Goal: Task Accomplishment & Management: Manage account settings

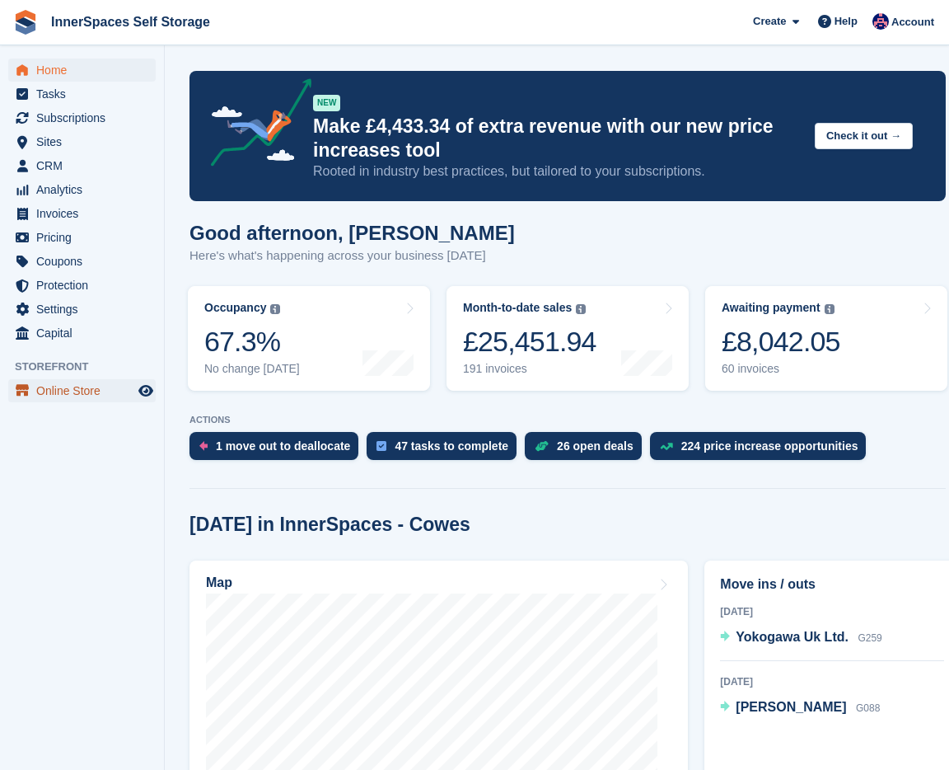
click at [63, 380] on span "Online Store" at bounding box center [85, 390] width 99 height 23
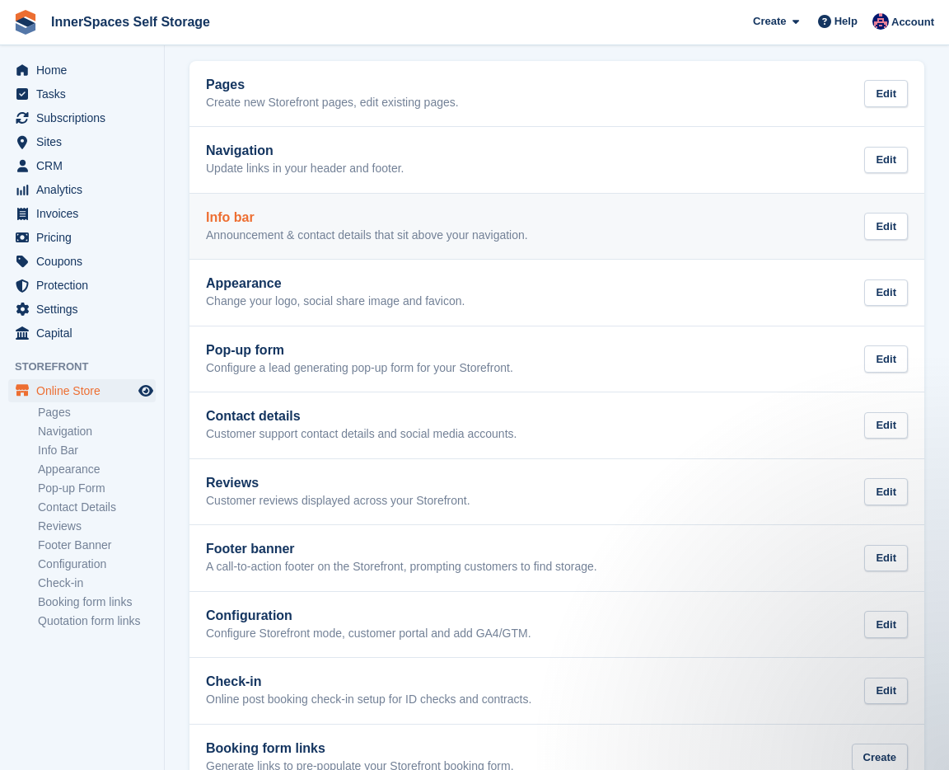
scroll to position [121, 0]
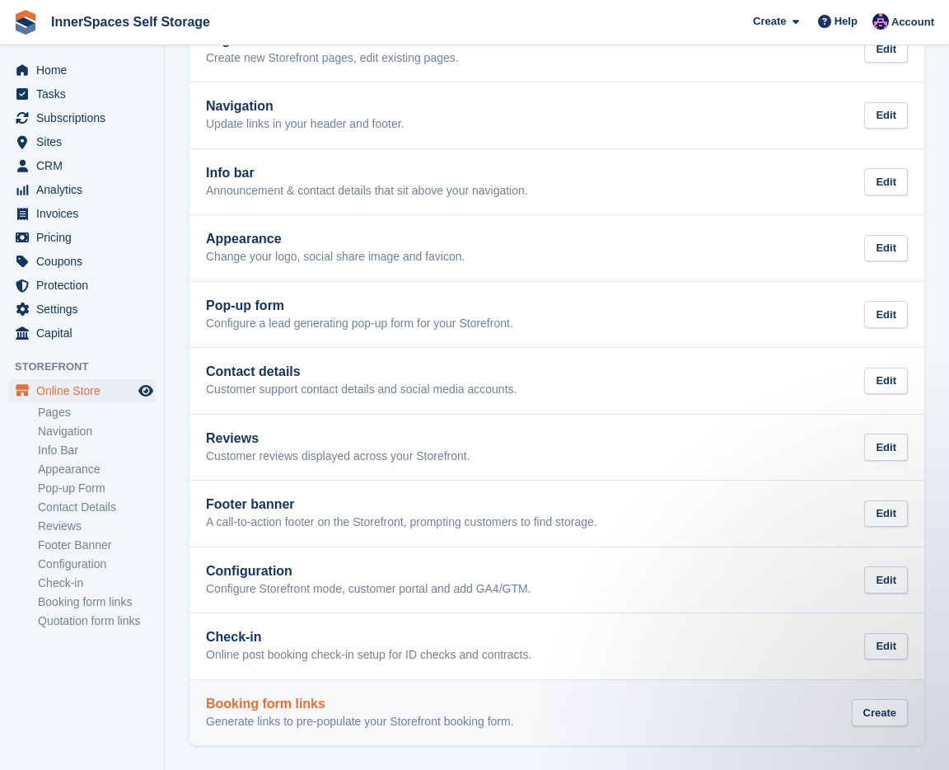
click at [302, 716] on p "Generate links to pre-populate your Storefront booking form." at bounding box center [360, 721] width 308 height 15
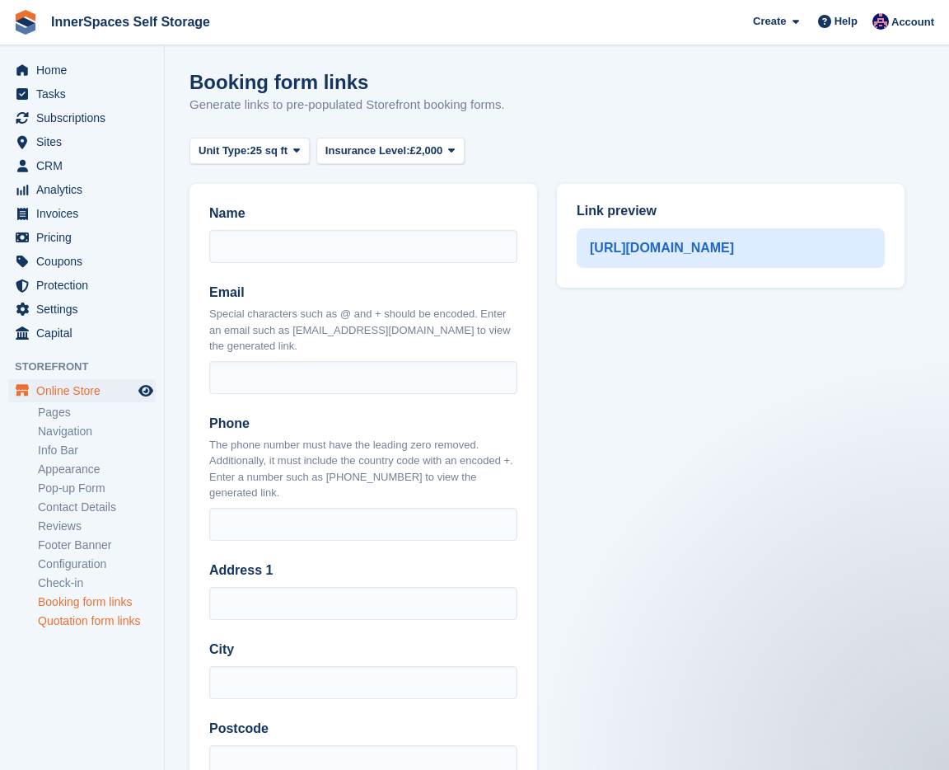
click at [83, 617] on link "Quotation form links" at bounding box center [97, 621] width 118 height 16
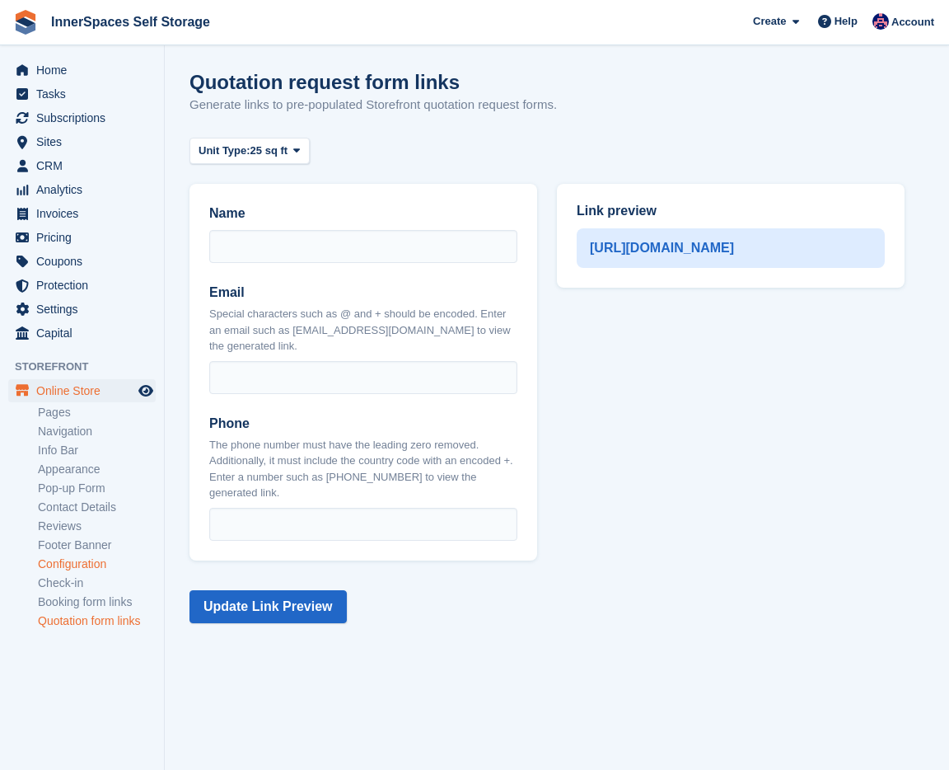
click at [69, 565] on link "Configuration" at bounding box center [97, 564] width 118 height 16
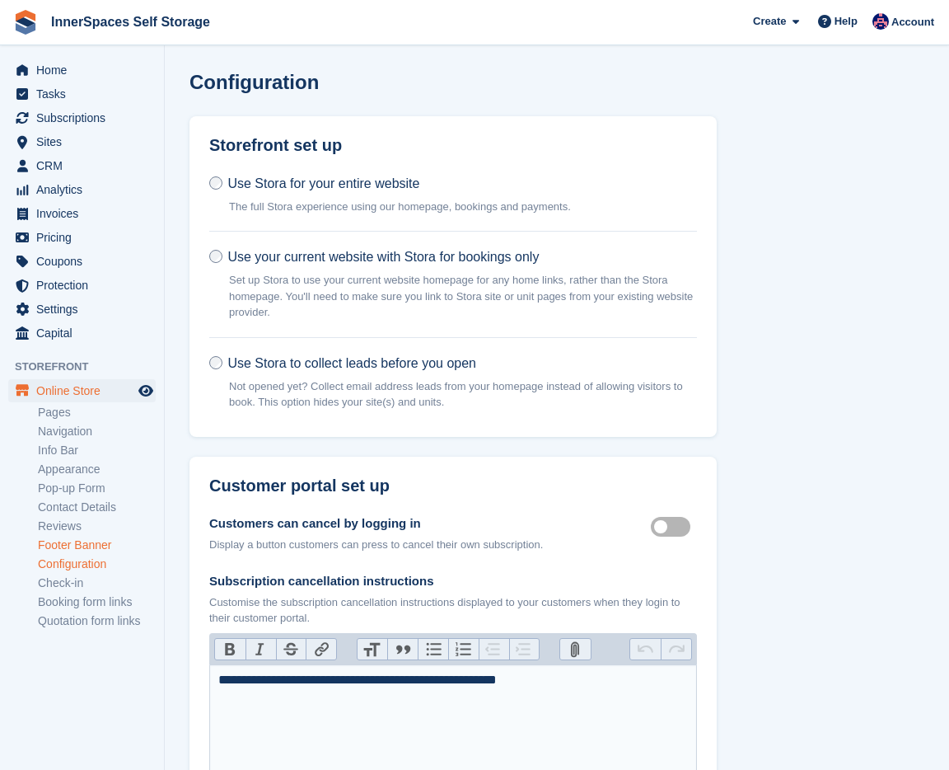
click at [70, 541] on link "Footer Banner" at bounding box center [97, 545] width 118 height 16
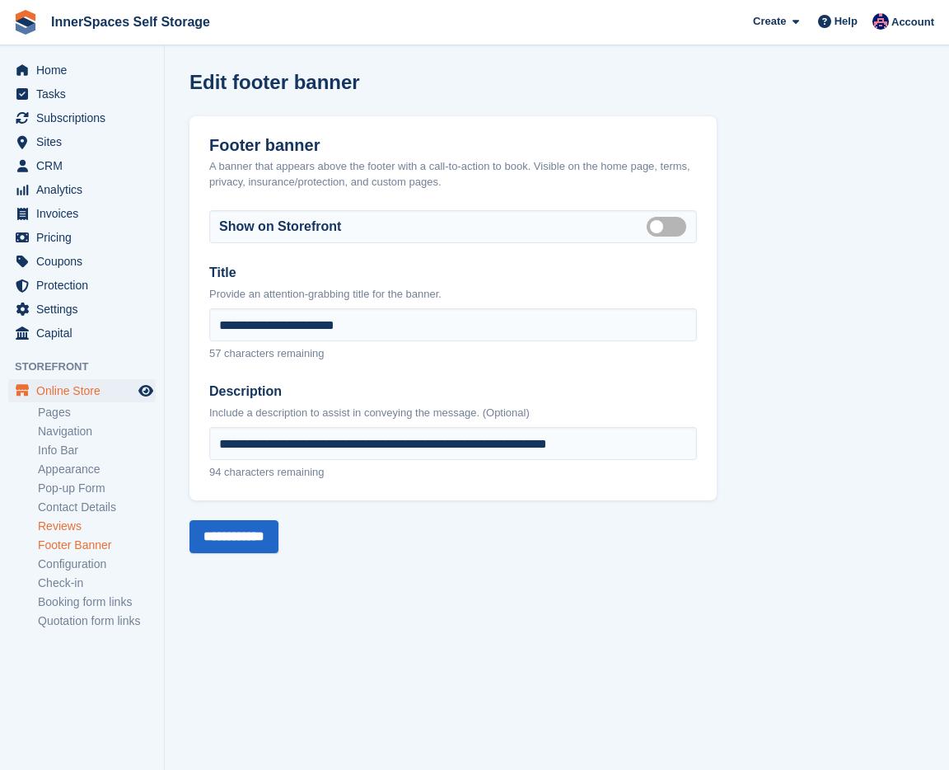
click at [68, 522] on link "Reviews" at bounding box center [97, 526] width 118 height 16
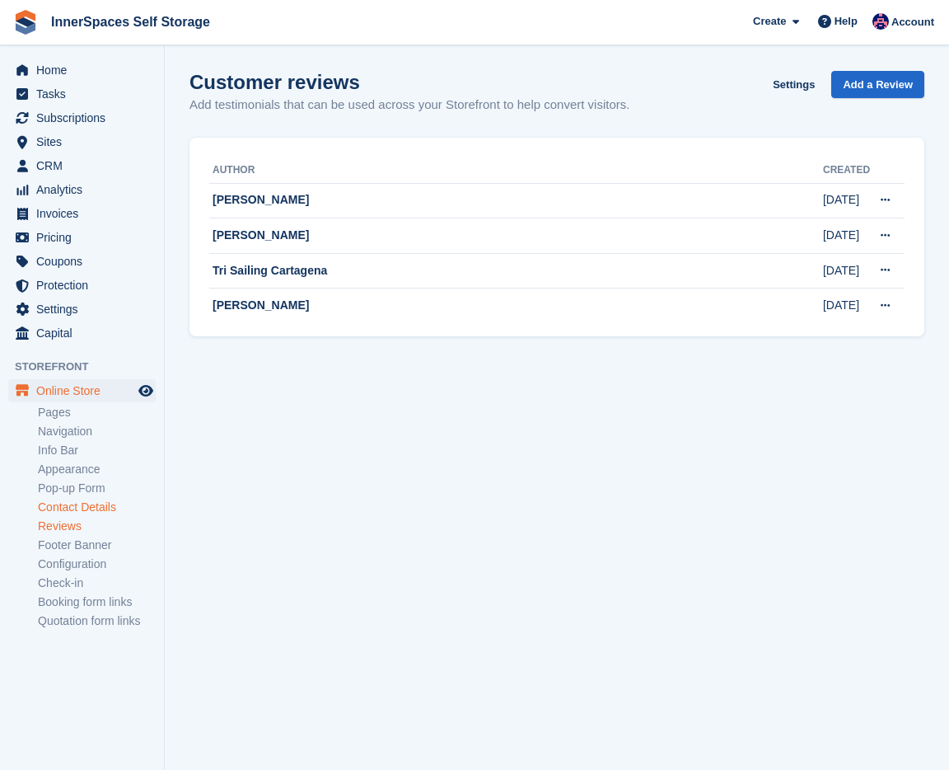
click at [67, 504] on link "Contact Details" at bounding box center [97, 507] width 118 height 16
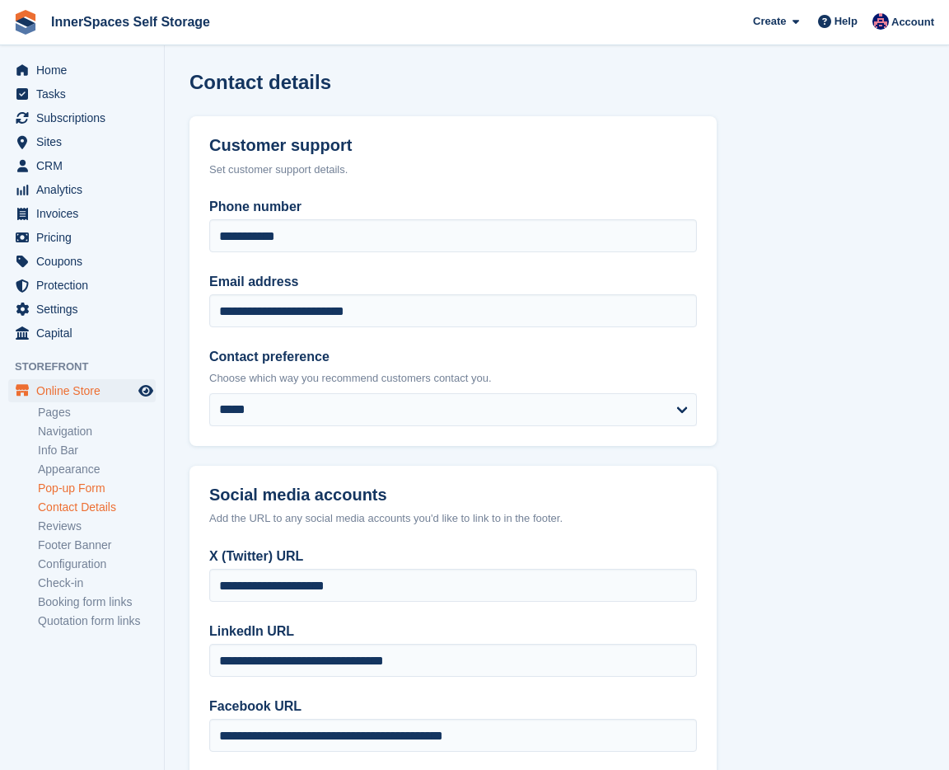
click at [69, 483] on link "Pop-up Form" at bounding box center [97, 488] width 118 height 16
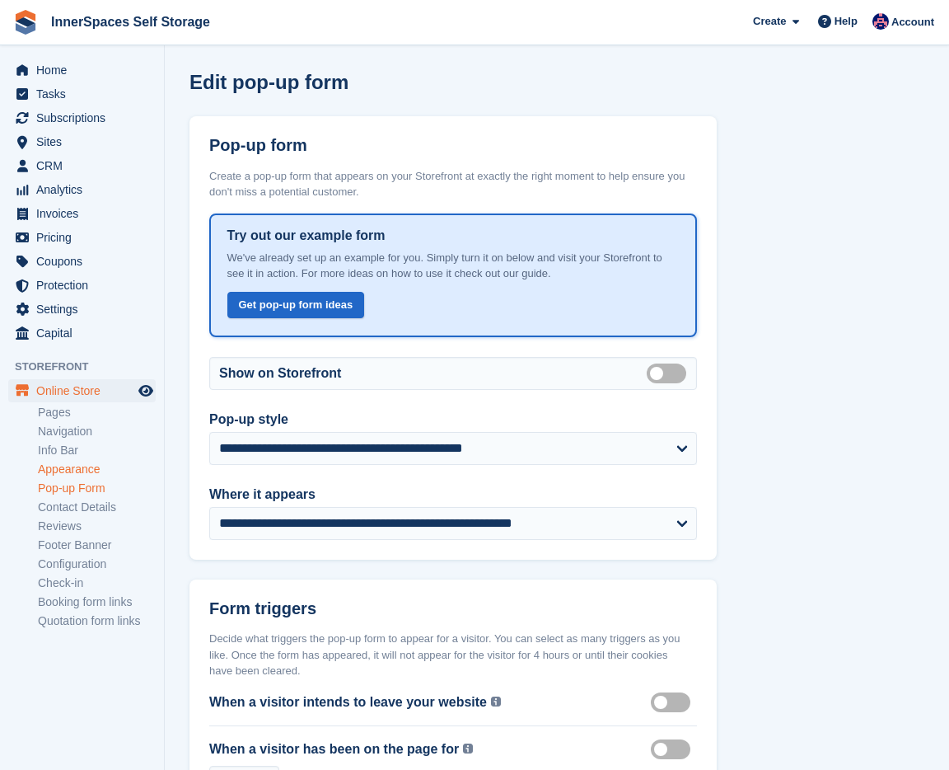
click at [69, 464] on link "Appearance" at bounding box center [97, 469] width 118 height 16
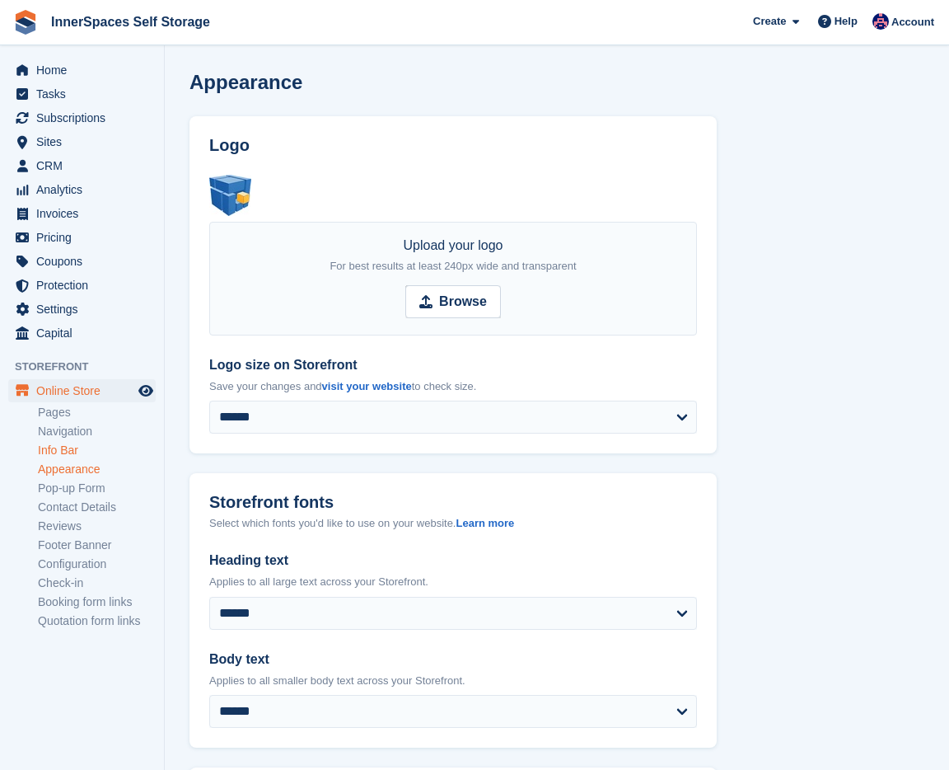
click at [60, 446] on link "Info Bar" at bounding box center [97, 450] width 118 height 16
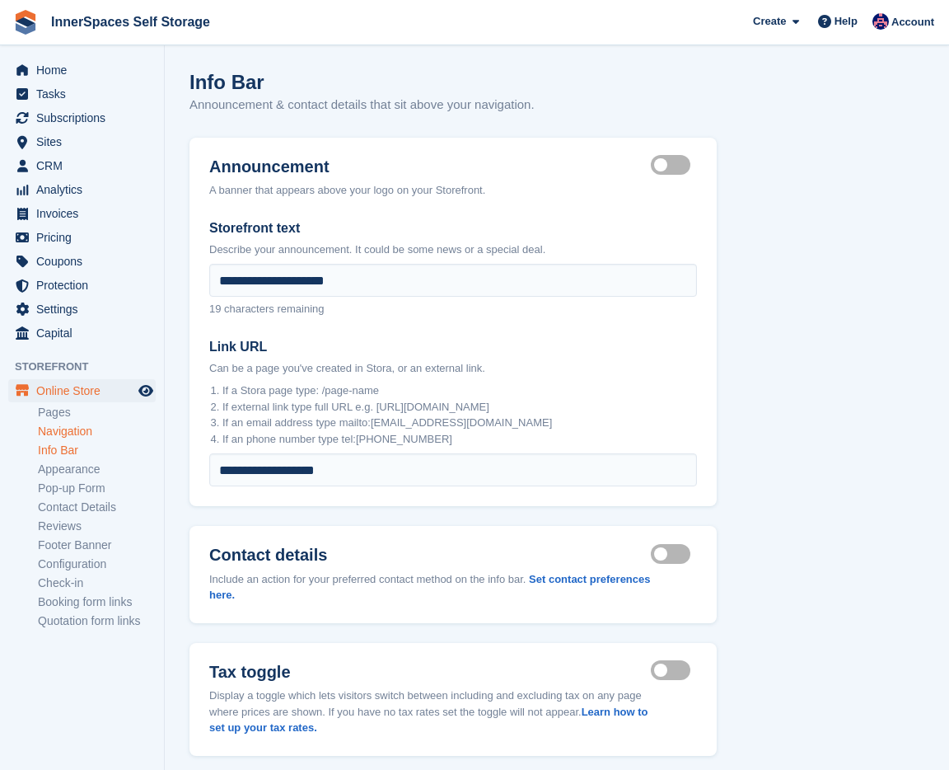
click at [59, 426] on link "Navigation" at bounding box center [97, 432] width 118 height 16
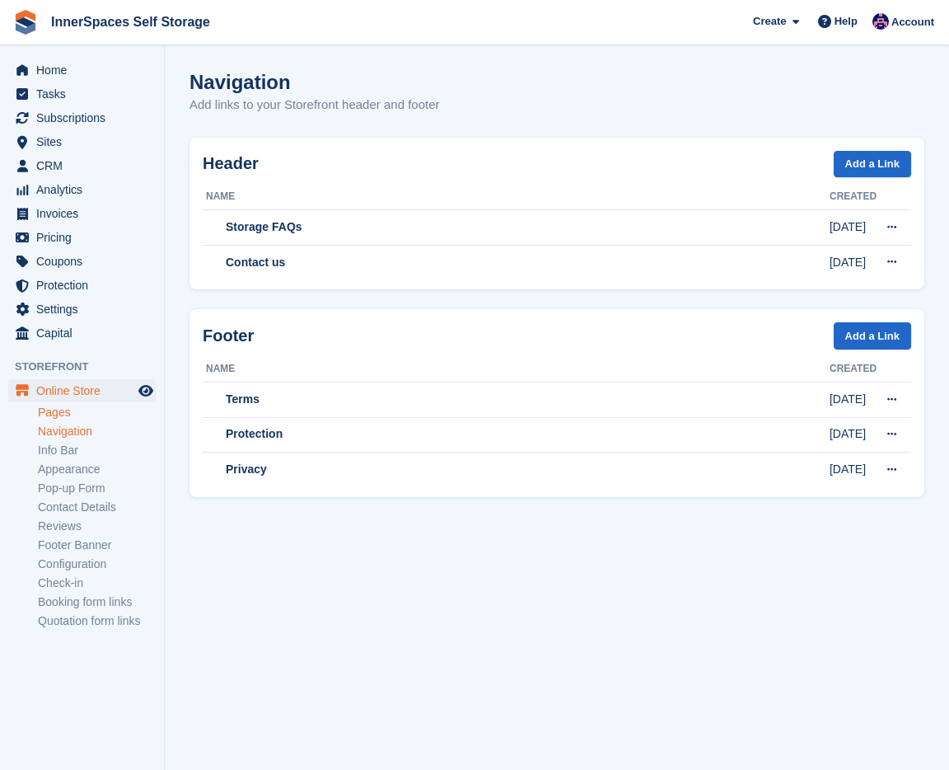
click at [59, 417] on link "Pages" at bounding box center [97, 413] width 118 height 16
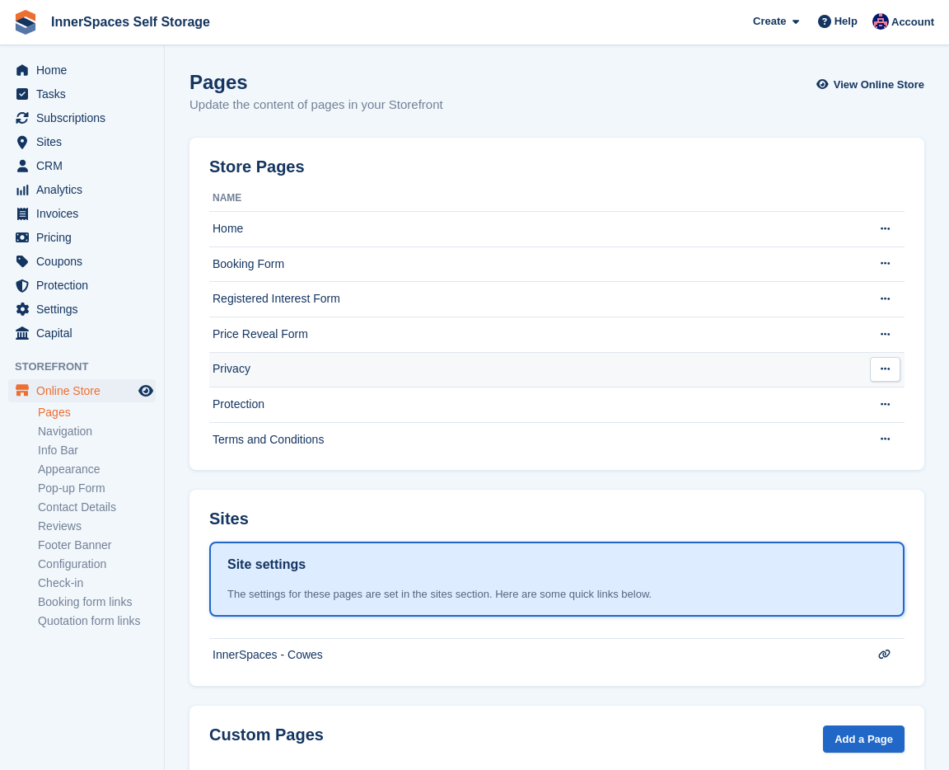
scroll to position [78, 0]
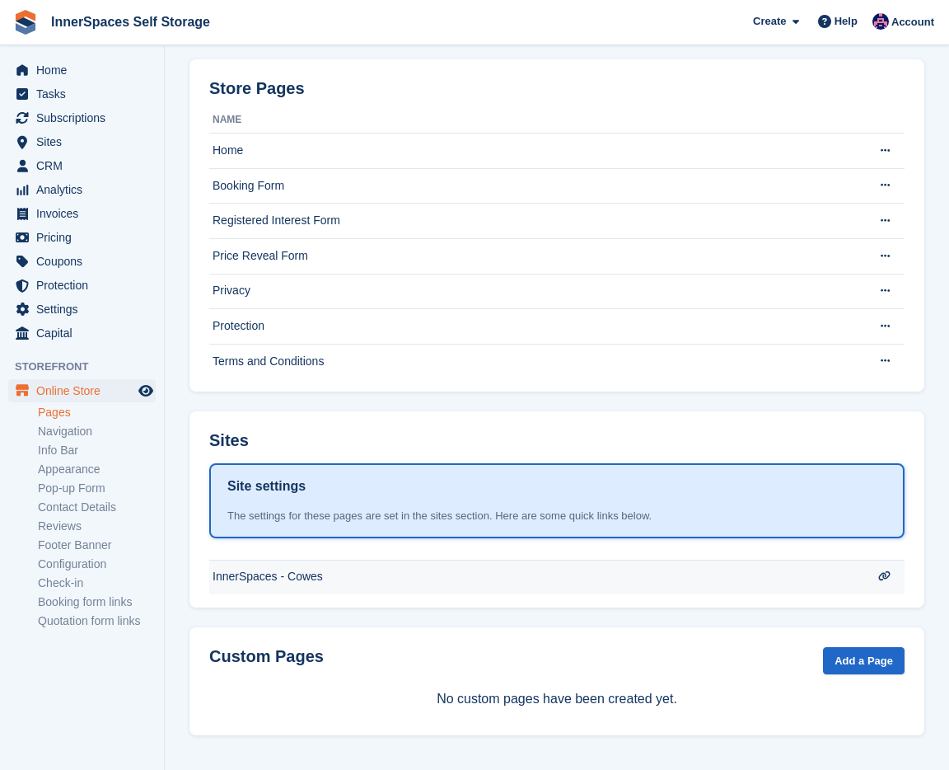
click at [376, 570] on td "InnerSpaces - Cowes" at bounding box center [538, 577] width 659 height 35
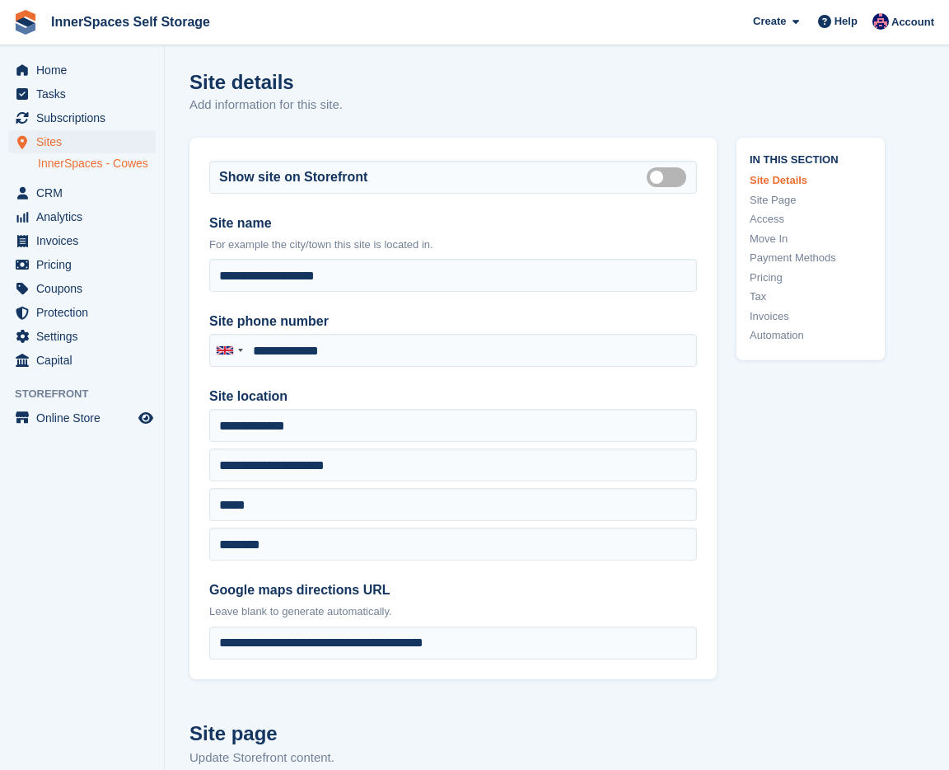
type input "**********"
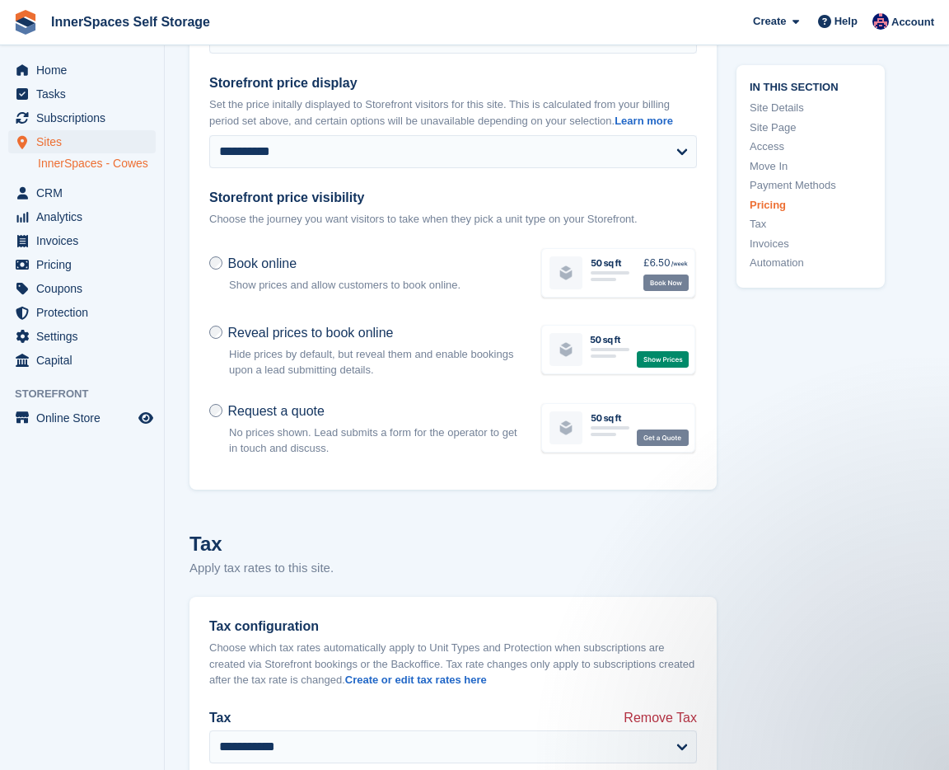
scroll to position [8125, 0]
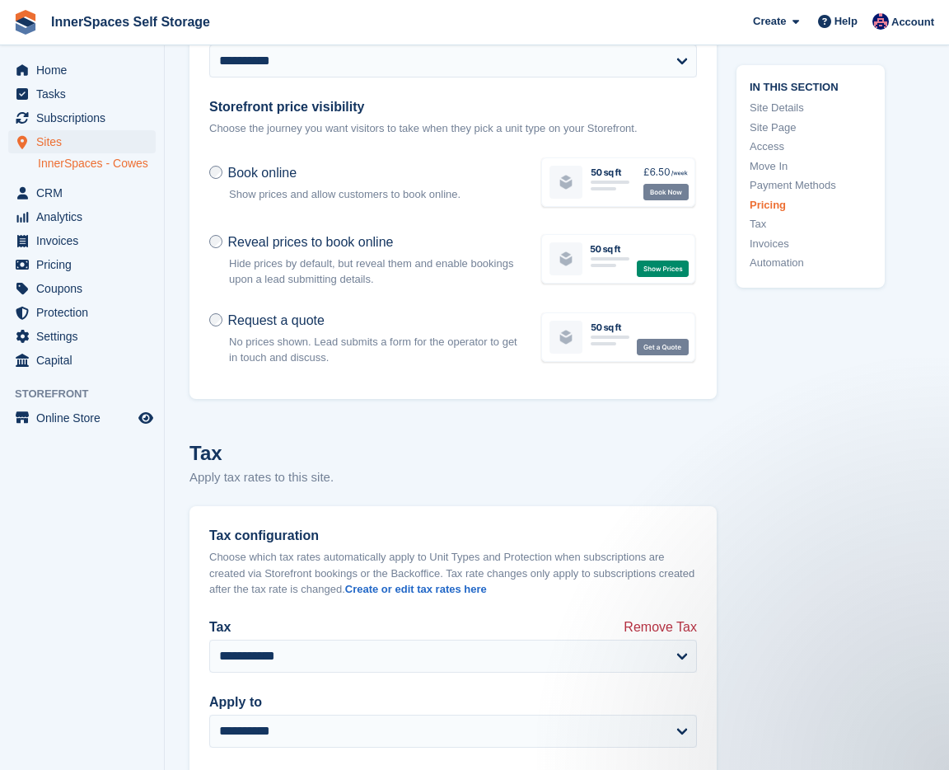
click at [256, 180] on span "Book online" at bounding box center [261, 173] width 69 height 14
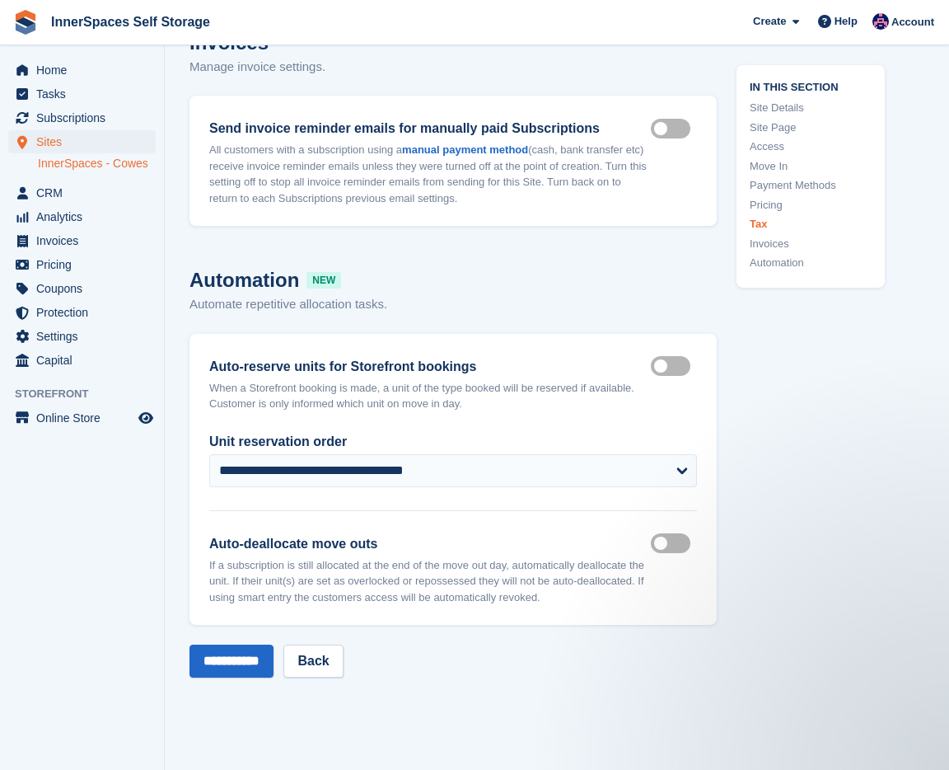
scroll to position [9464, 0]
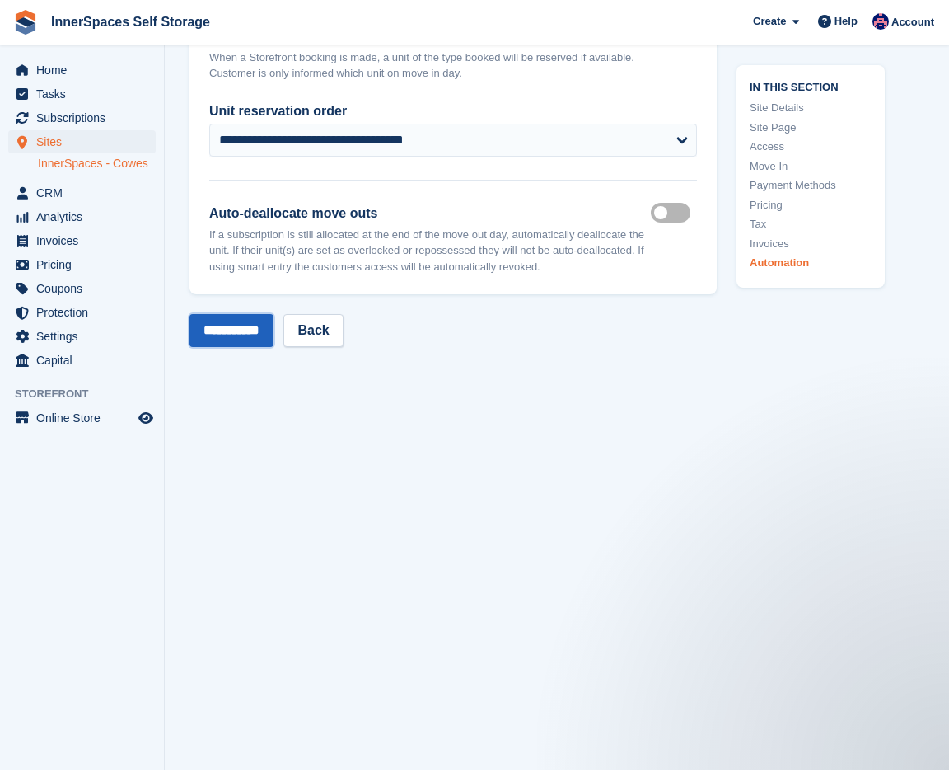
click at [244, 330] on input "**********" at bounding box center [232, 330] width 84 height 33
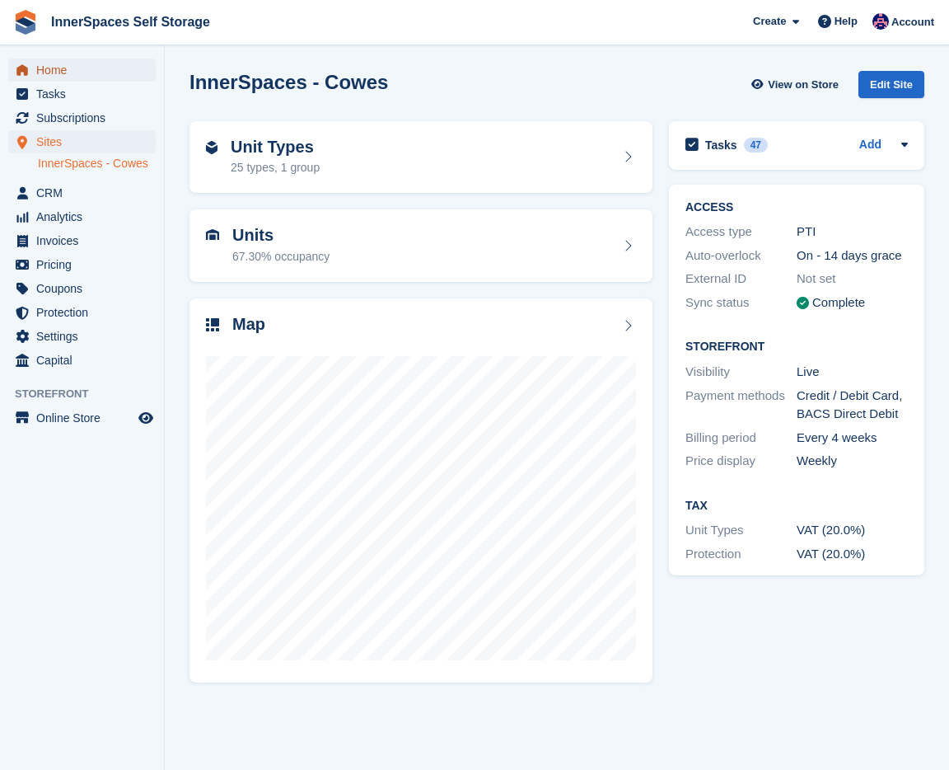
click at [66, 73] on span "Home" at bounding box center [85, 70] width 99 height 23
